Goal: Book appointment/travel/reservation

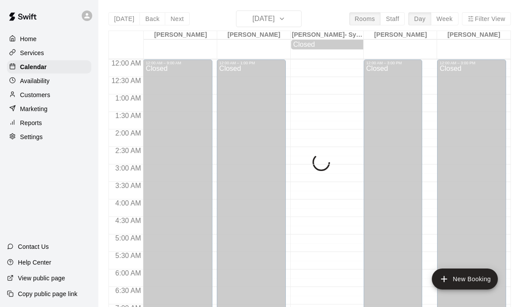
scroll to position [505, 0]
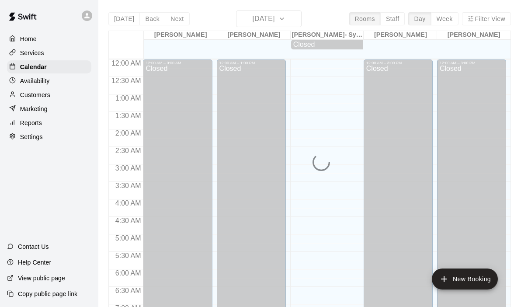
scroll to position [488, 0]
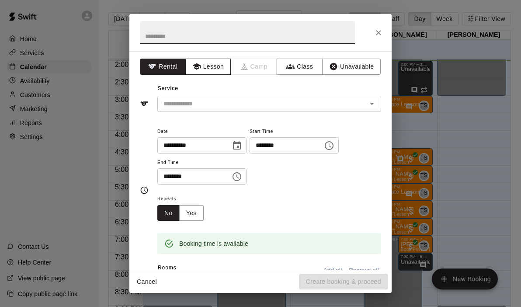
click at [201, 66] on button "Lesson" at bounding box center [208, 67] width 46 height 16
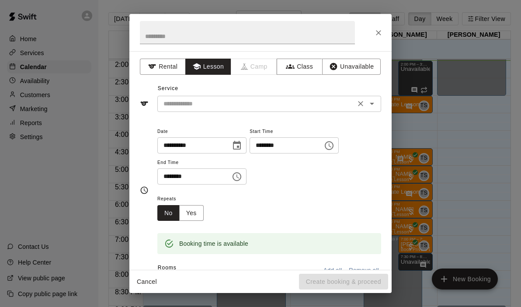
click at [372, 104] on icon "Open" at bounding box center [372, 104] width 4 height 2
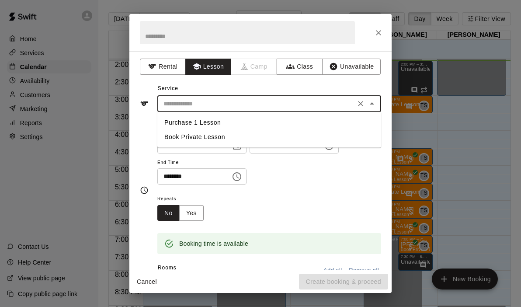
click at [190, 137] on li "Book Private Lesson" at bounding box center [269, 137] width 224 height 14
type input "**********"
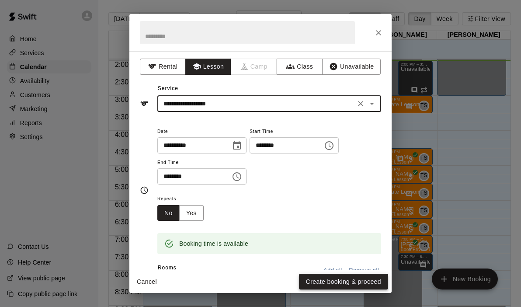
click at [342, 282] on button "Create booking & proceed" at bounding box center [343, 281] width 89 height 16
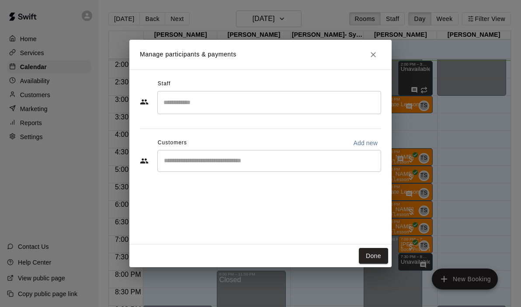
click at [179, 94] on div "​" at bounding box center [269, 102] width 224 height 23
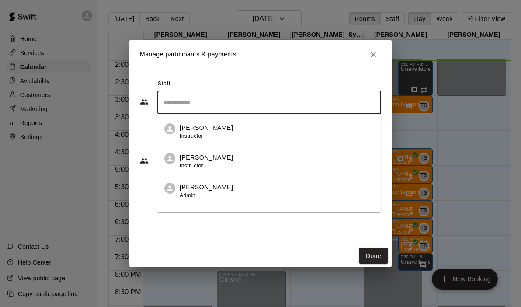
scroll to position [50, 0]
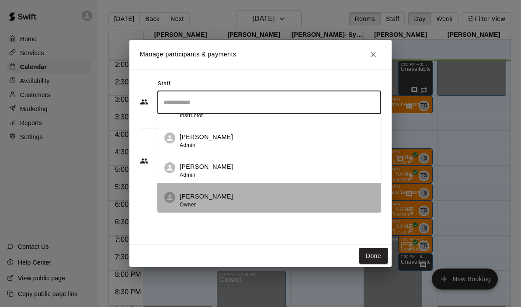
click at [203, 200] on div "[PERSON_NAME] Owner" at bounding box center [206, 200] width 53 height 17
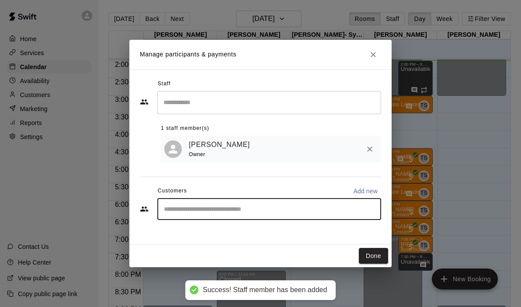
click at [206, 211] on input "Start typing to search customers..." at bounding box center [269, 208] width 216 height 9
type input "******"
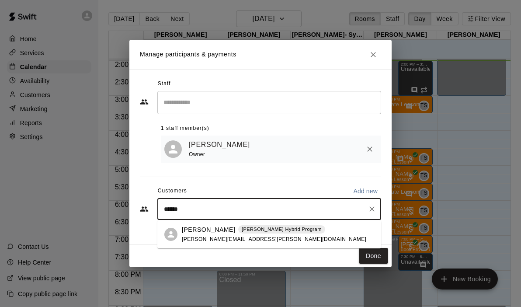
click at [206, 231] on p "[PERSON_NAME]" at bounding box center [208, 229] width 53 height 9
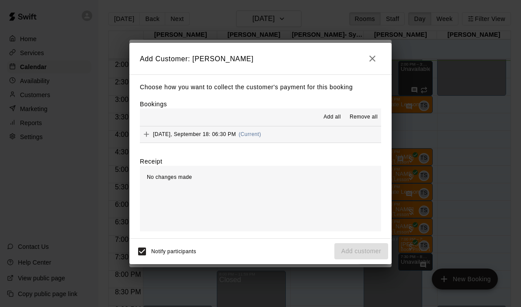
click at [282, 132] on button "[DATE], September 18: 06:30 PM (Current)" at bounding box center [260, 134] width 241 height 16
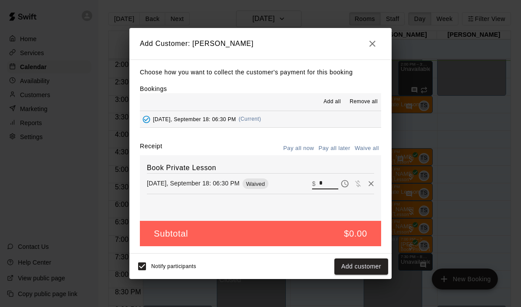
click at [325, 180] on input "*" at bounding box center [328, 183] width 19 height 11
type input "***"
click at [361, 265] on button "Checkout" at bounding box center [367, 266] width 41 height 16
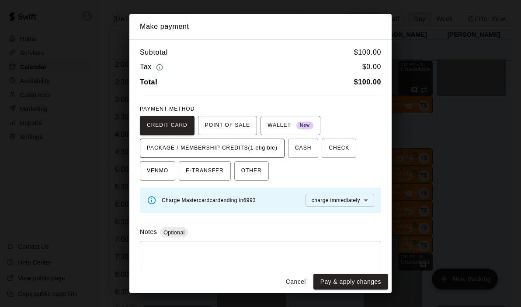
click at [263, 147] on span "PACKAGE / MEMBERSHIP CREDITS (1 eligible)" at bounding box center [212, 148] width 131 height 14
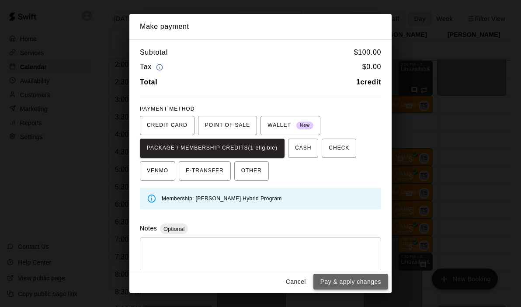
click at [337, 282] on button "Pay & apply changes" at bounding box center [350, 281] width 75 height 16
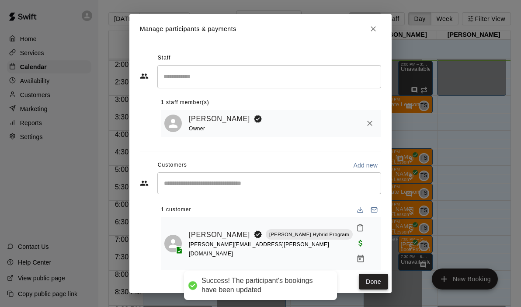
click at [381, 273] on button "Done" at bounding box center [373, 281] width 29 height 16
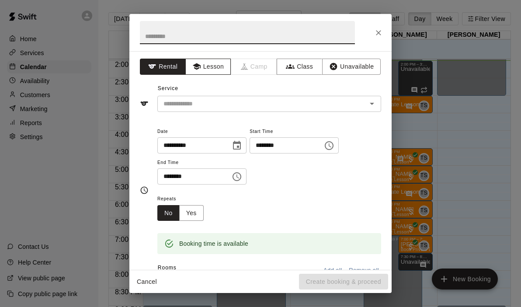
click at [206, 66] on button "Lesson" at bounding box center [208, 67] width 46 height 16
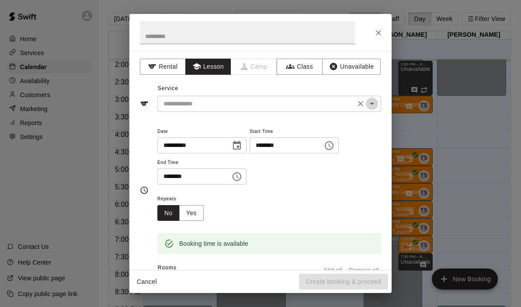
click at [375, 99] on icon "Open" at bounding box center [371, 103] width 10 height 10
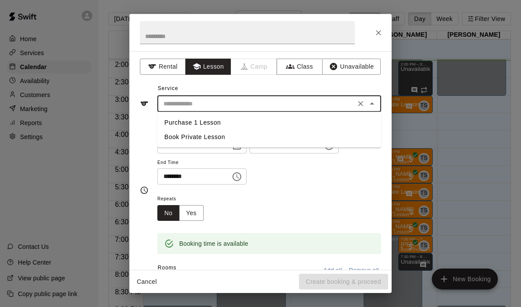
click at [214, 140] on li "Book Private Lesson" at bounding box center [269, 137] width 224 height 14
type input "**********"
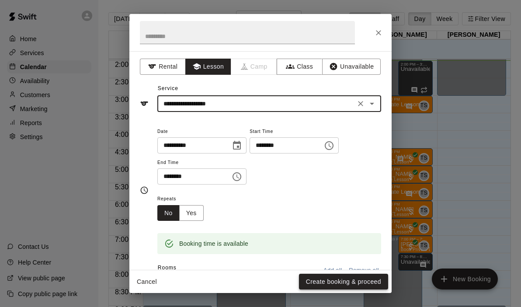
click at [337, 280] on button "Create booking & proceed" at bounding box center [343, 281] width 89 height 16
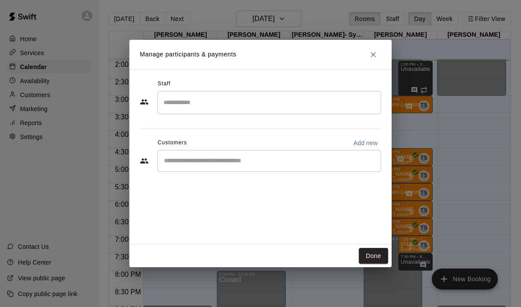
click at [259, 114] on div "​" at bounding box center [260, 103] width 241 height 24
click at [237, 110] on div "​" at bounding box center [269, 102] width 224 height 23
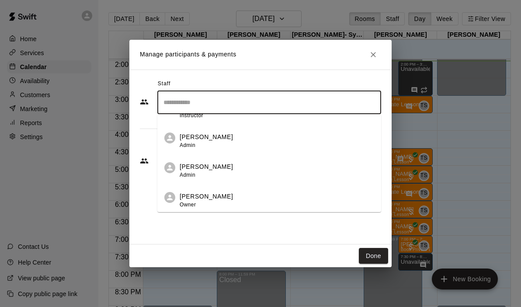
click at [192, 199] on div "[PERSON_NAME] Owner" at bounding box center [206, 200] width 53 height 17
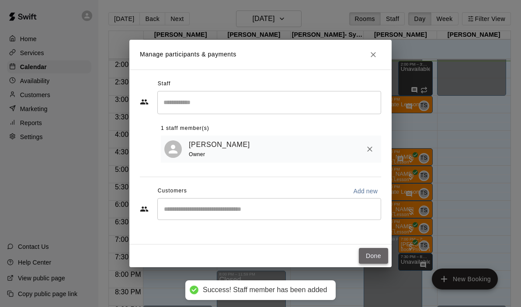
click at [379, 259] on button "Done" at bounding box center [373, 256] width 29 height 16
